Goal: Task Accomplishment & Management: Manage account settings

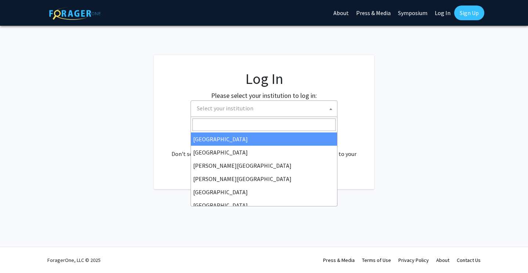
click at [271, 108] on span "Select your institution" at bounding box center [265, 108] width 143 height 15
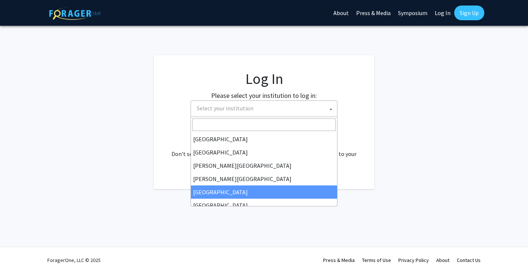
select select "6"
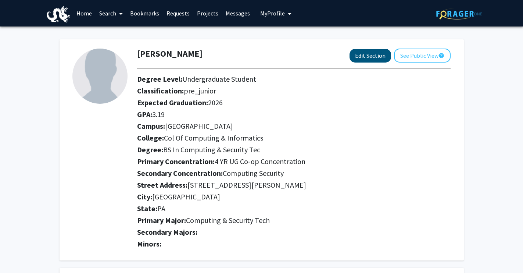
click at [387, 53] on button "Edit Section" at bounding box center [370, 56] width 42 height 14
select select
select select "2026"
select select "[GEOGRAPHIC_DATA]"
select select "Col of Computing & Informatics"
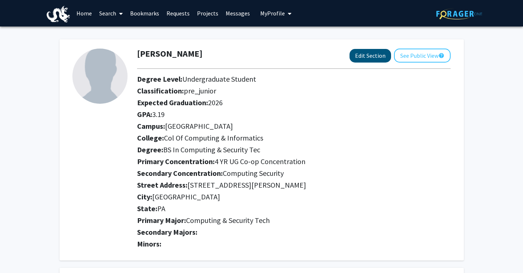
select select
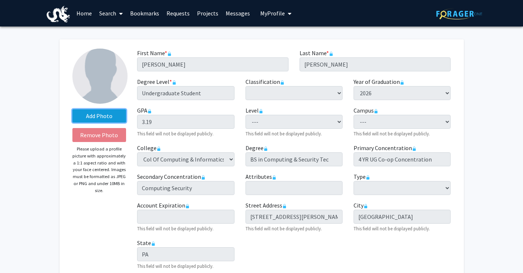
click at [95, 119] on label "Add Photo" at bounding box center [99, 115] width 54 height 13
click at [0, 0] on input "Add Photo" at bounding box center [0, 0] width 0 height 0
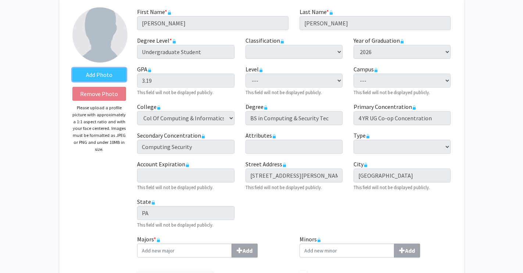
scroll to position [51, 0]
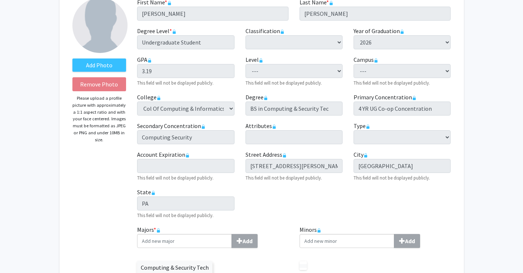
click at [351, 96] on div "Primary Concentration required 4 YR UG Co-op Concentration" at bounding box center [402, 104] width 108 height 23
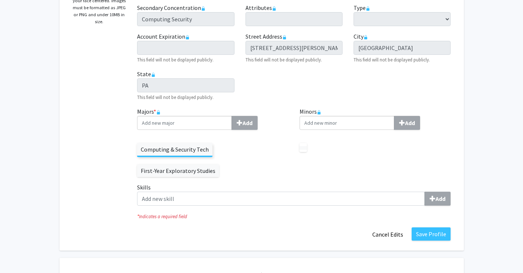
scroll to position [172, 0]
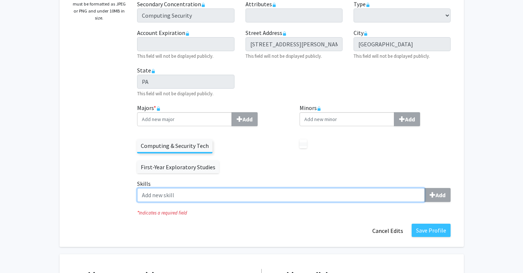
click at [286, 200] on input "Skills Add" at bounding box center [281, 195] width 288 height 14
click at [406, 199] on input "Skills Add" at bounding box center [281, 195] width 288 height 14
type input "c"
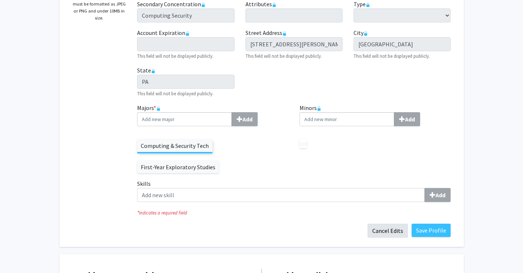
click at [401, 228] on button "Cancel Edits" at bounding box center [387, 230] width 40 height 14
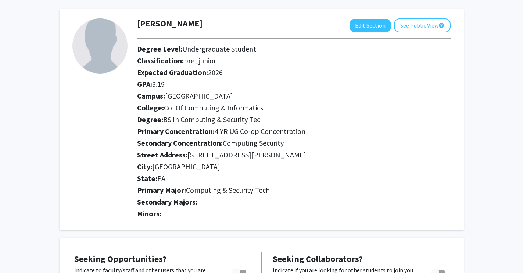
scroll to position [42, 0]
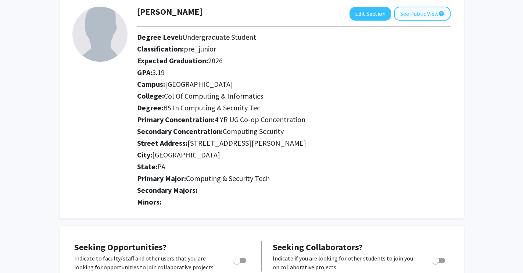
click at [419, 10] on button "See Public View help" at bounding box center [422, 14] width 57 height 14
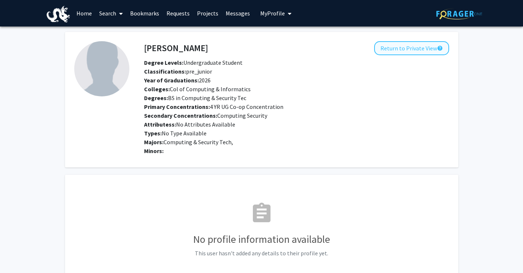
click at [402, 53] on button "Return to Private View help" at bounding box center [411, 48] width 75 height 14
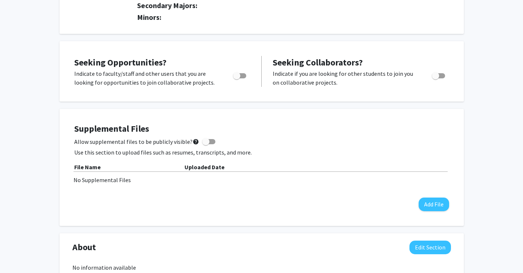
scroll to position [227, 0]
click at [242, 72] on label "Toggle" at bounding box center [238, 75] width 16 height 9
click at [237, 78] on input "Are you actively seeking opportunities?" at bounding box center [236, 78] width 0 height 0
checkbox input "true"
click at [436, 75] on span "Toggle" at bounding box center [435, 75] width 7 height 7
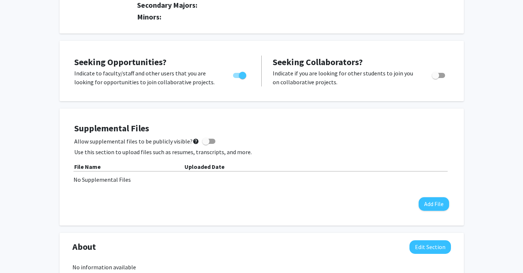
click at [435, 78] on input "Would you like to receive other student requests to work with you?" at bounding box center [435, 78] width 0 height 0
checkbox input "true"
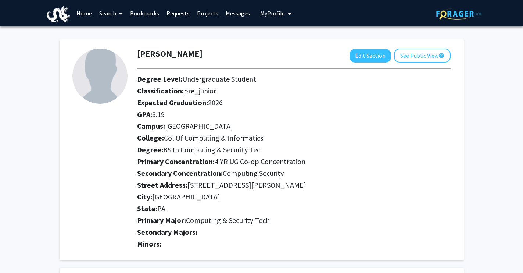
scroll to position [0, 0]
click at [113, 15] on link "Search" at bounding box center [110, 13] width 31 height 26
click at [90, 14] on link "Home" at bounding box center [84, 13] width 23 height 26
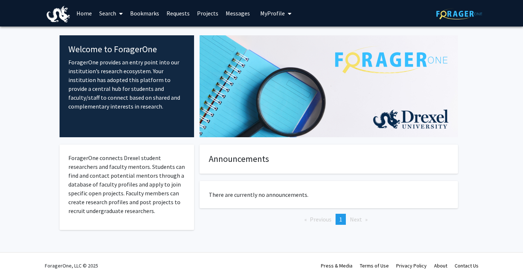
click at [208, 15] on link "Projects" at bounding box center [207, 13] width 29 height 26
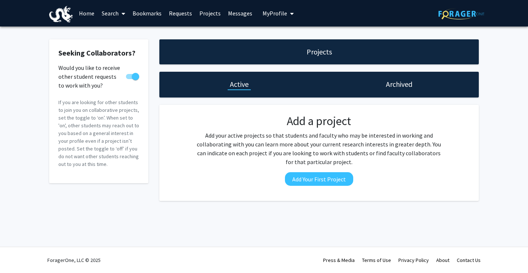
click at [151, 15] on link "Bookmarks" at bounding box center [147, 13] width 36 height 26
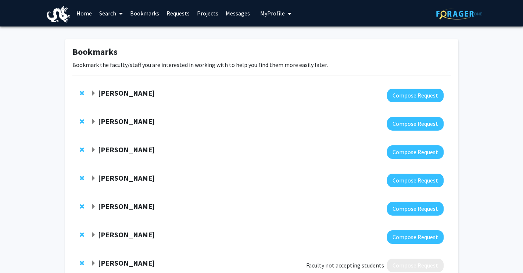
click at [118, 12] on span at bounding box center [119, 14] width 7 height 26
click at [121, 31] on span "Faculty/Staff" at bounding box center [122, 33] width 54 height 15
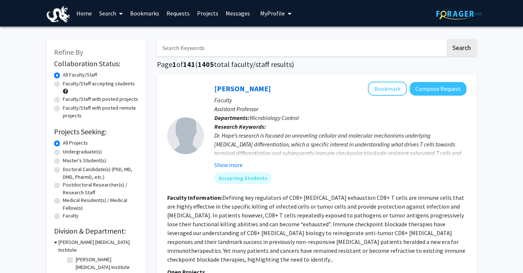
click at [79, 152] on label "Undergraduate(s)" at bounding box center [82, 152] width 39 height 8
click at [68, 152] on input "Undergraduate(s)" at bounding box center [65, 150] width 5 height 5
radio input "true"
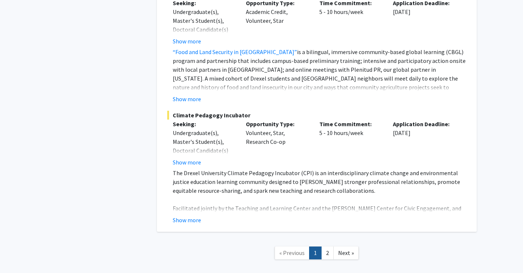
scroll to position [3195, 0]
click at [331, 246] on link "2" at bounding box center [327, 252] width 12 height 13
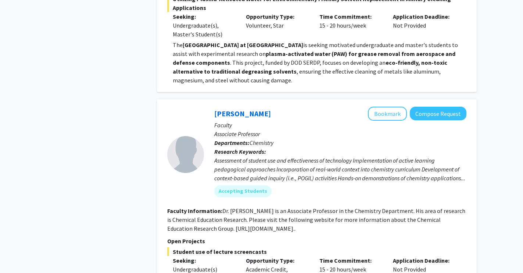
scroll to position [854, 0]
